Goal: Task Accomplishment & Management: Manage account settings

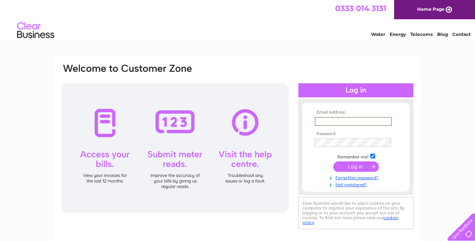
type input "sharon.barr@sky.com"
click at [356, 166] on input "submit" at bounding box center [356, 167] width 46 height 10
click at [355, 165] on input "submit" at bounding box center [356, 167] width 46 height 10
click at [355, 166] on input "submit" at bounding box center [356, 167] width 46 height 10
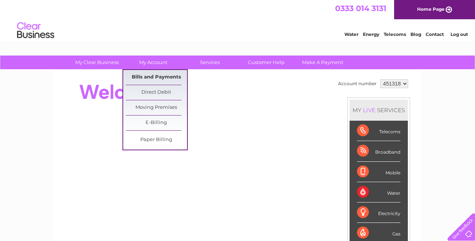
click at [152, 75] on link "Bills and Payments" at bounding box center [156, 77] width 61 height 15
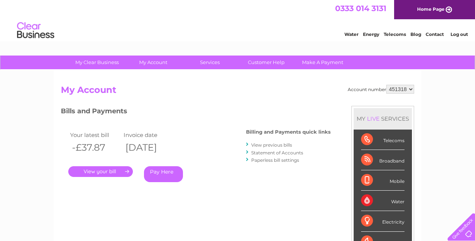
click at [118, 172] on link "." at bounding box center [100, 172] width 65 height 11
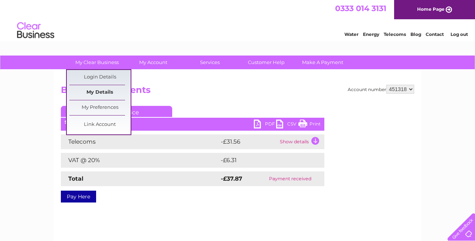
click at [102, 91] on link "My Details" at bounding box center [99, 92] width 61 height 15
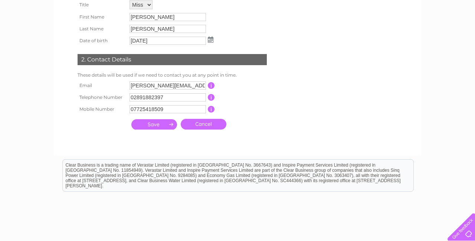
scroll to position [140, 0]
